Goal: Information Seeking & Learning: Learn about a topic

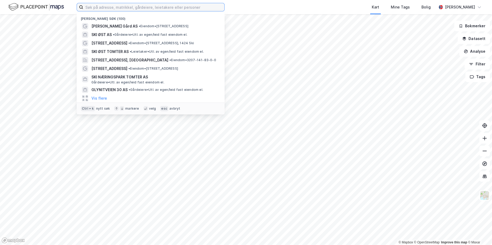
click at [131, 5] on input at bounding box center [153, 7] width 141 height 8
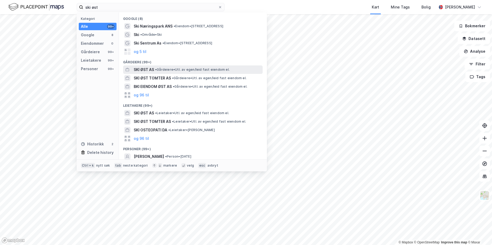
click at [146, 68] on span "SKI ØST AS" at bounding box center [144, 69] width 20 height 6
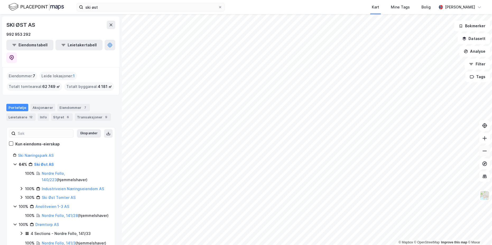
click at [485, 151] on icon at bounding box center [484, 150] width 5 height 5
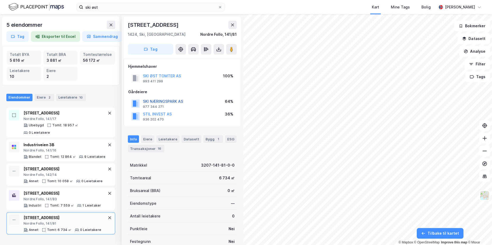
click at [0, 0] on button "SKI NÆRINGSPARK AS" at bounding box center [0, 0] width 0 height 0
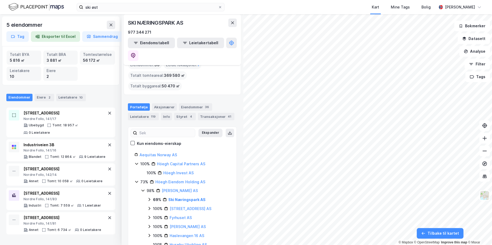
scroll to position [32, 0]
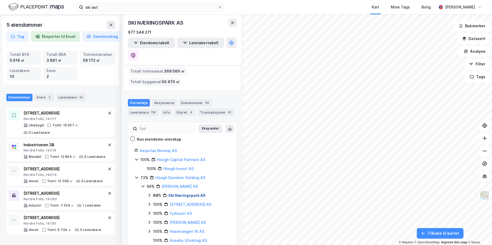
click at [186, 193] on link "Ski Næringspark AS" at bounding box center [186, 195] width 37 height 4
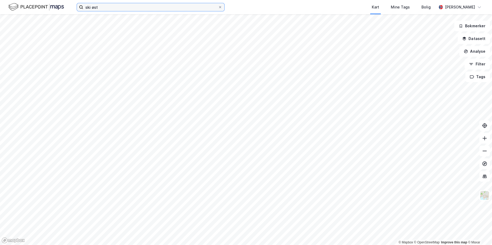
click at [111, 9] on input "ski øst" at bounding box center [150, 7] width 135 height 8
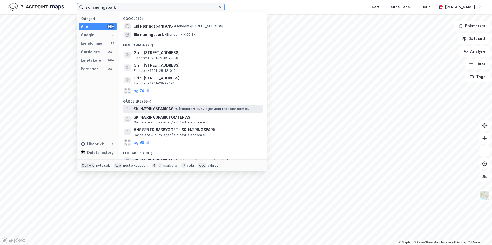
type input "ski næringspark"
click at [158, 107] on span "SKI NÆRINGSPARK AS" at bounding box center [154, 109] width 40 height 6
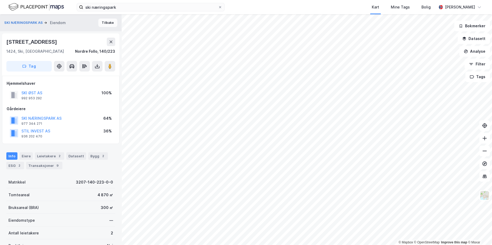
click at [102, 22] on button "Tilbake" at bounding box center [107, 23] width 19 height 8
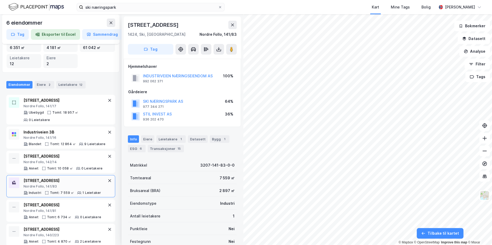
scroll to position [20, 0]
